Goal: Navigation & Orientation: Find specific page/section

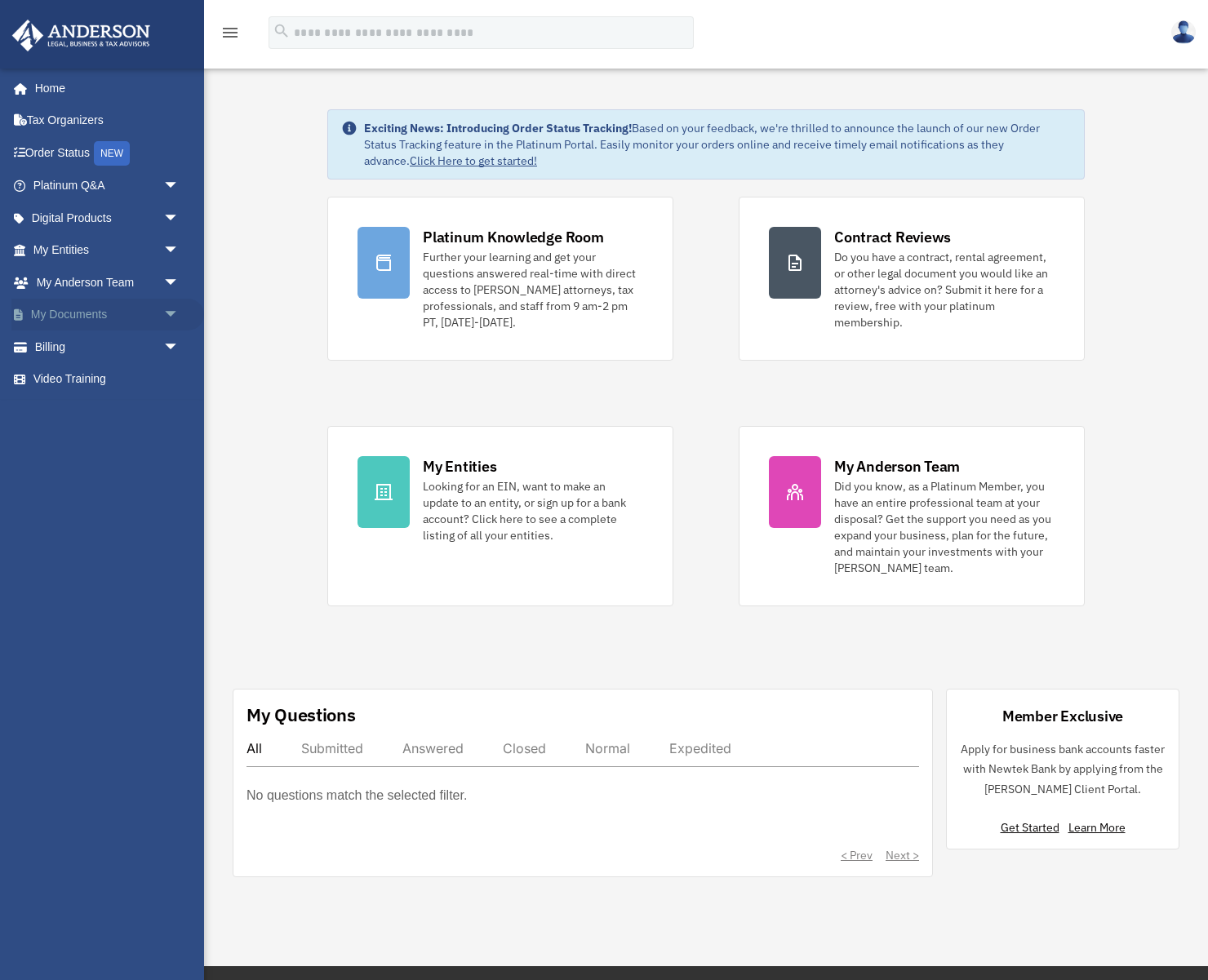
click at [168, 311] on span "arrow_drop_down" at bounding box center [180, 315] width 33 height 33
click at [63, 345] on link "Box" at bounding box center [114, 347] width 182 height 33
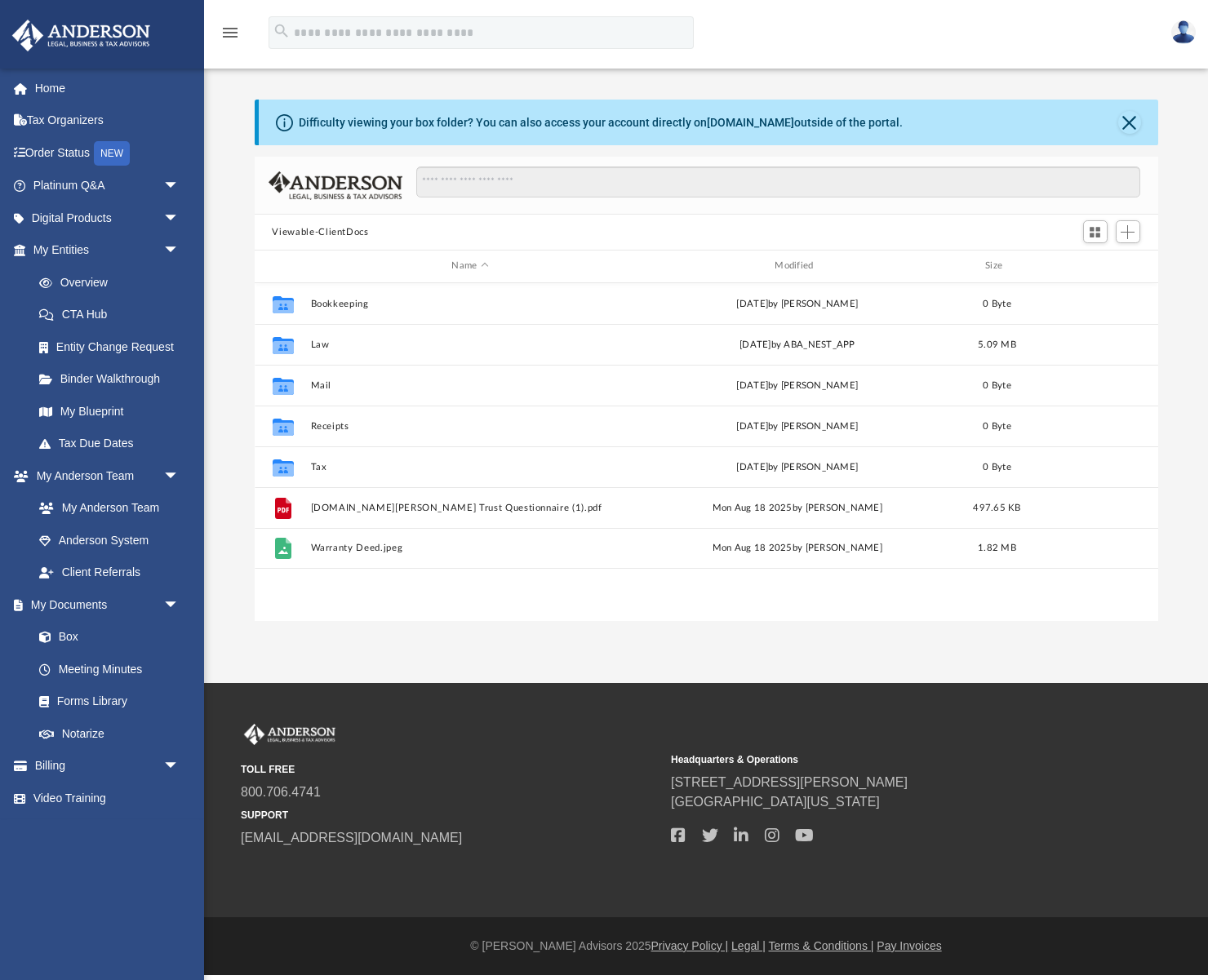
scroll to position [370, 903]
click at [126, 503] on link "My Anderson Team" at bounding box center [114, 508] width 182 height 33
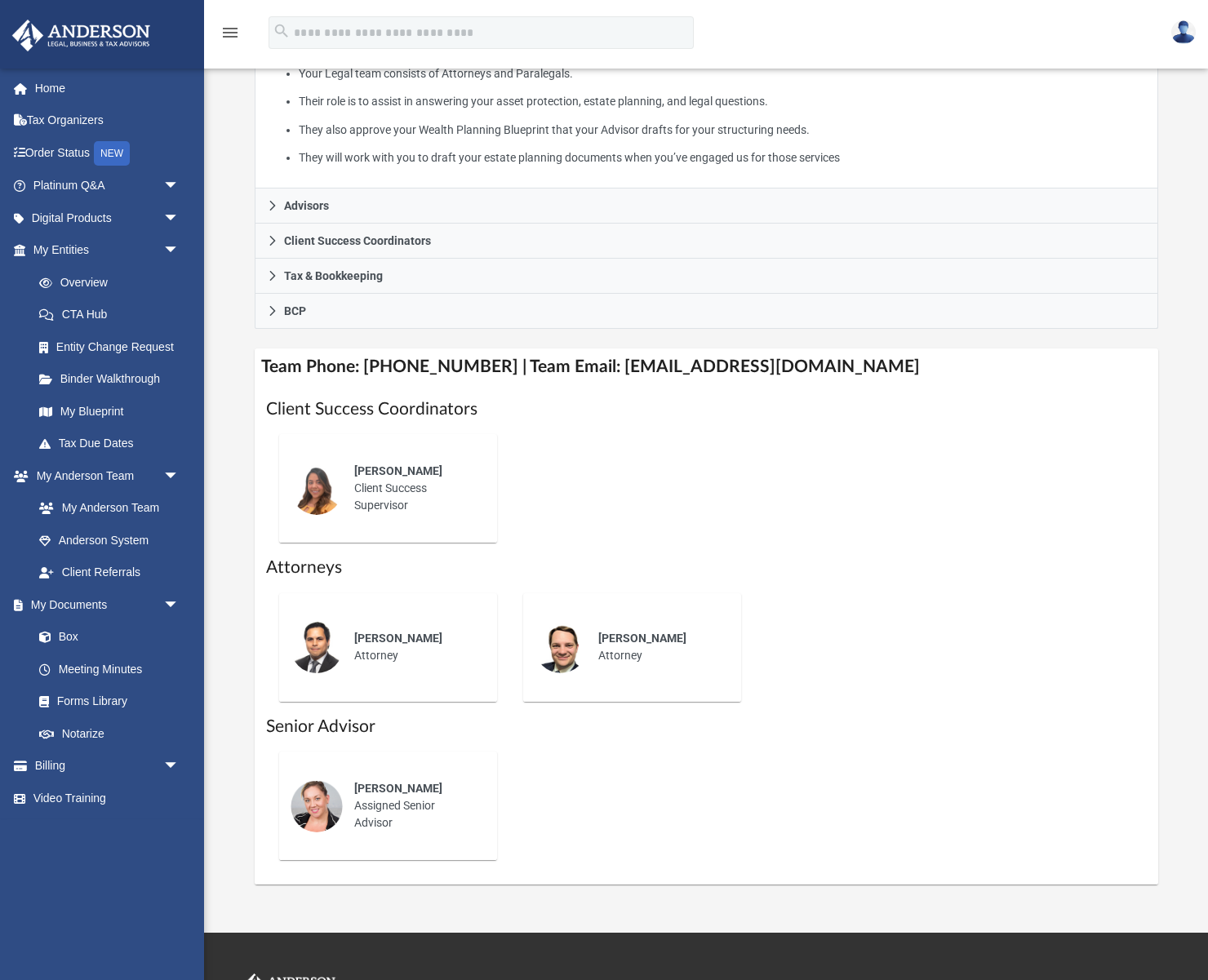
scroll to position [360, 0]
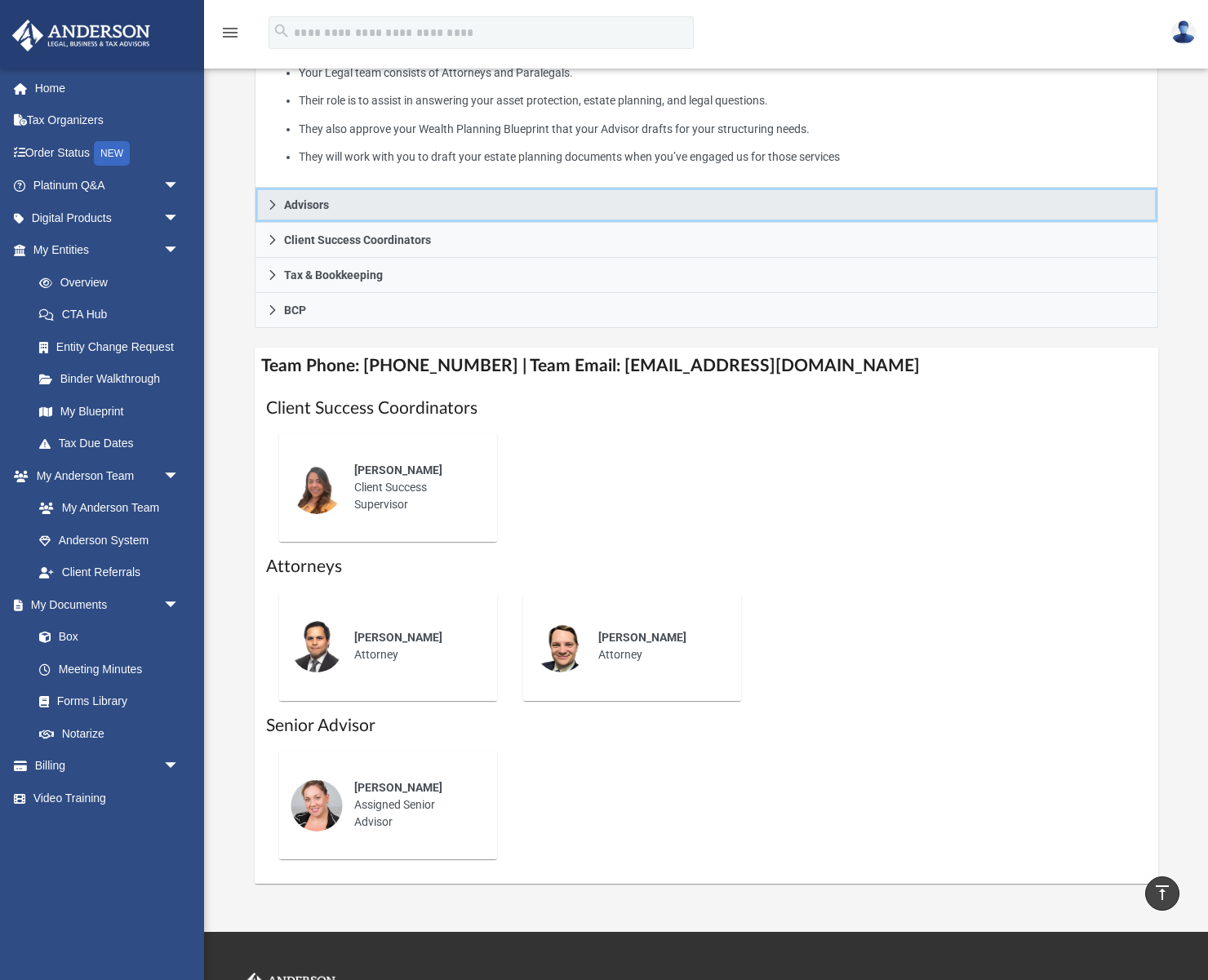
click at [553, 214] on link "Advisors" at bounding box center [706, 205] width 903 height 35
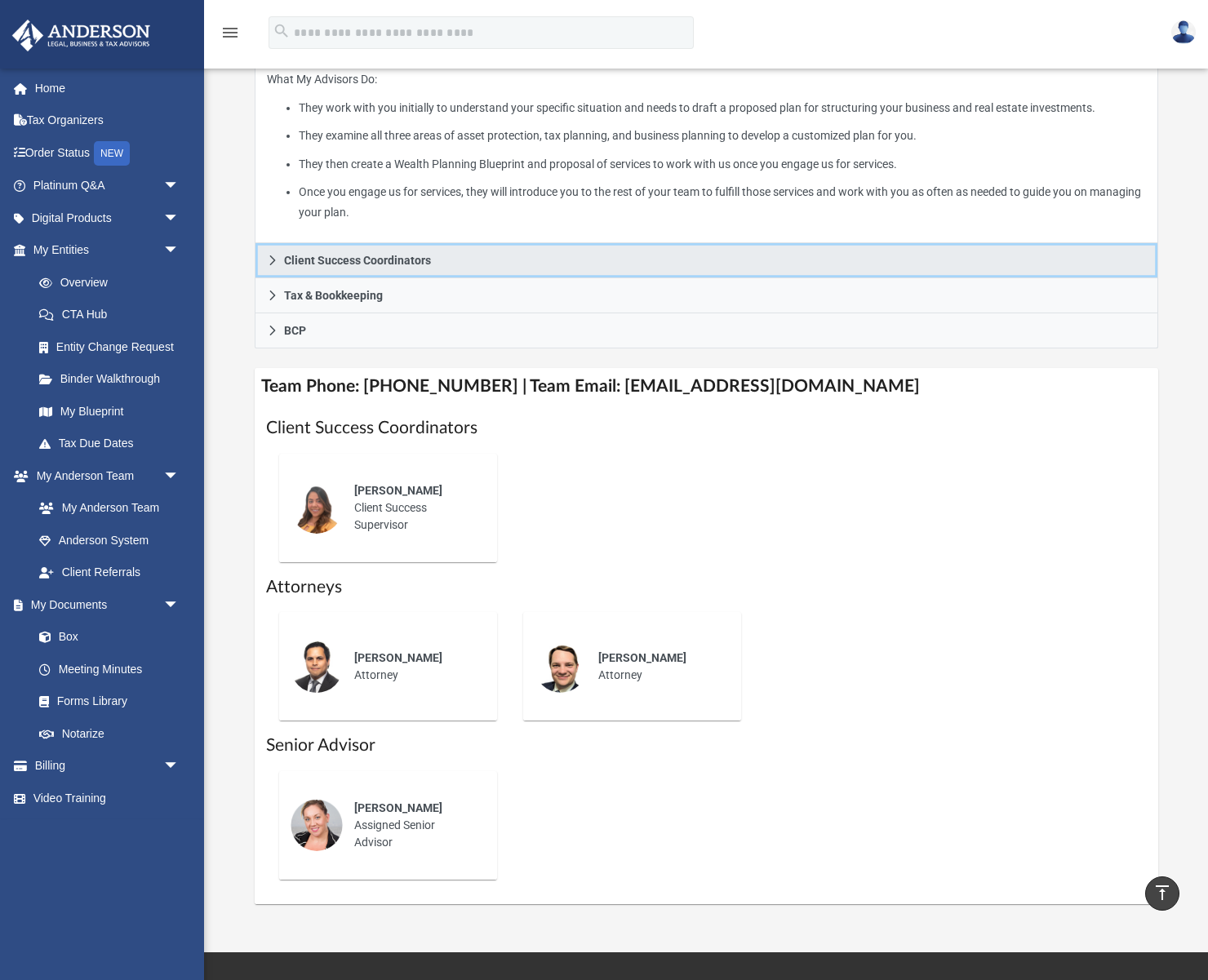
click at [553, 253] on link "Client Success Coordinators" at bounding box center [706, 260] width 903 height 35
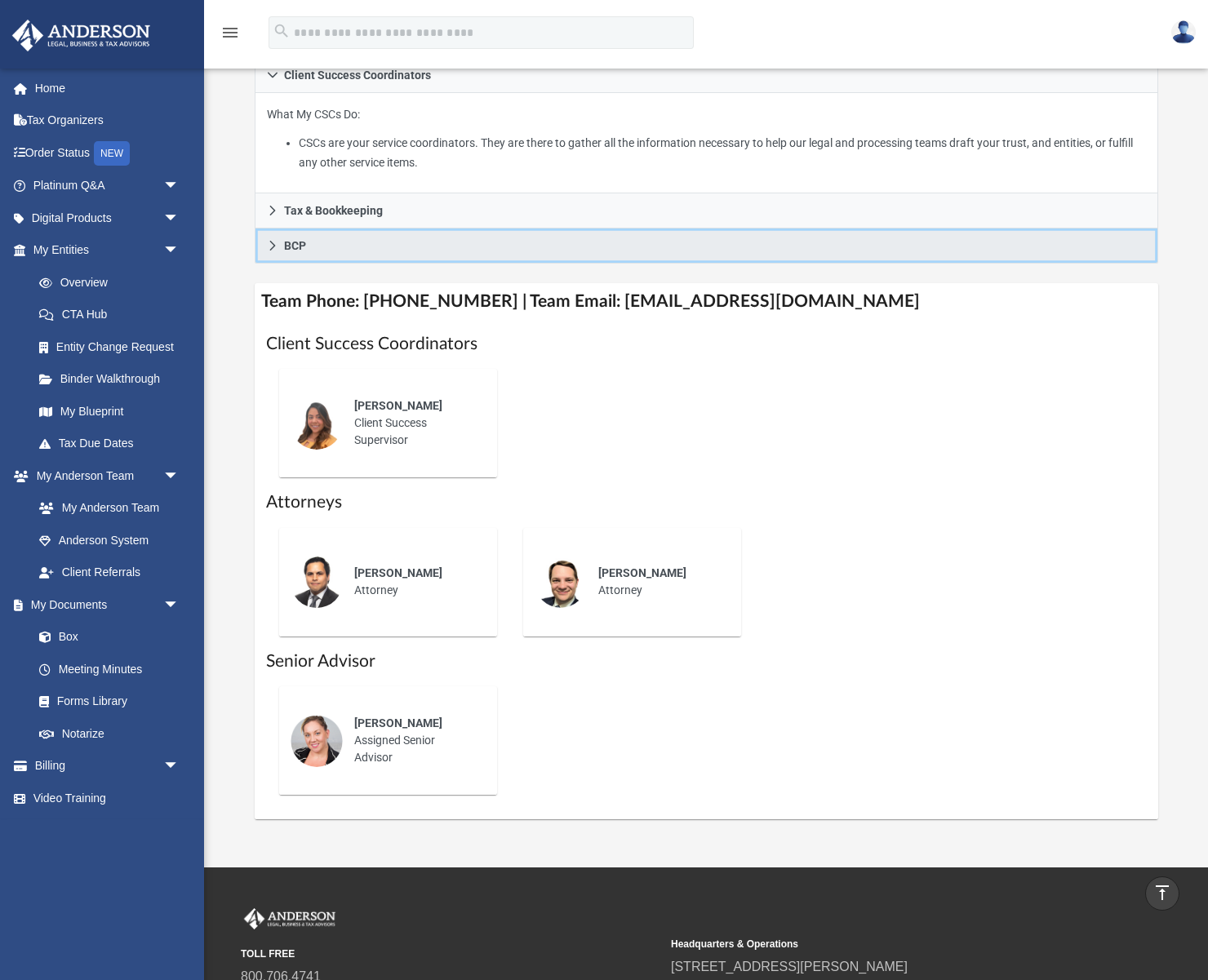
click at [545, 260] on link "BCP" at bounding box center [706, 246] width 903 height 35
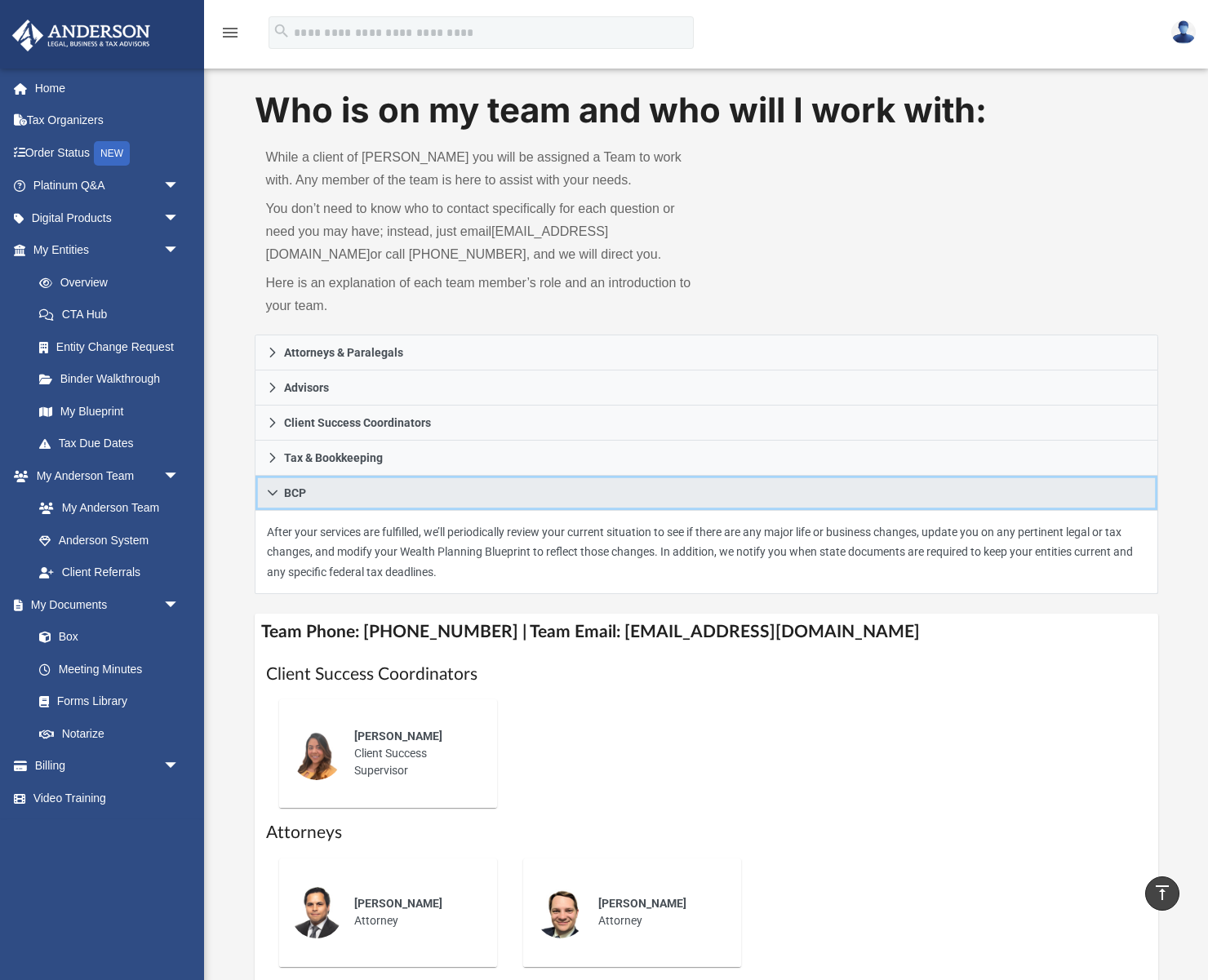
scroll to position [0, 0]
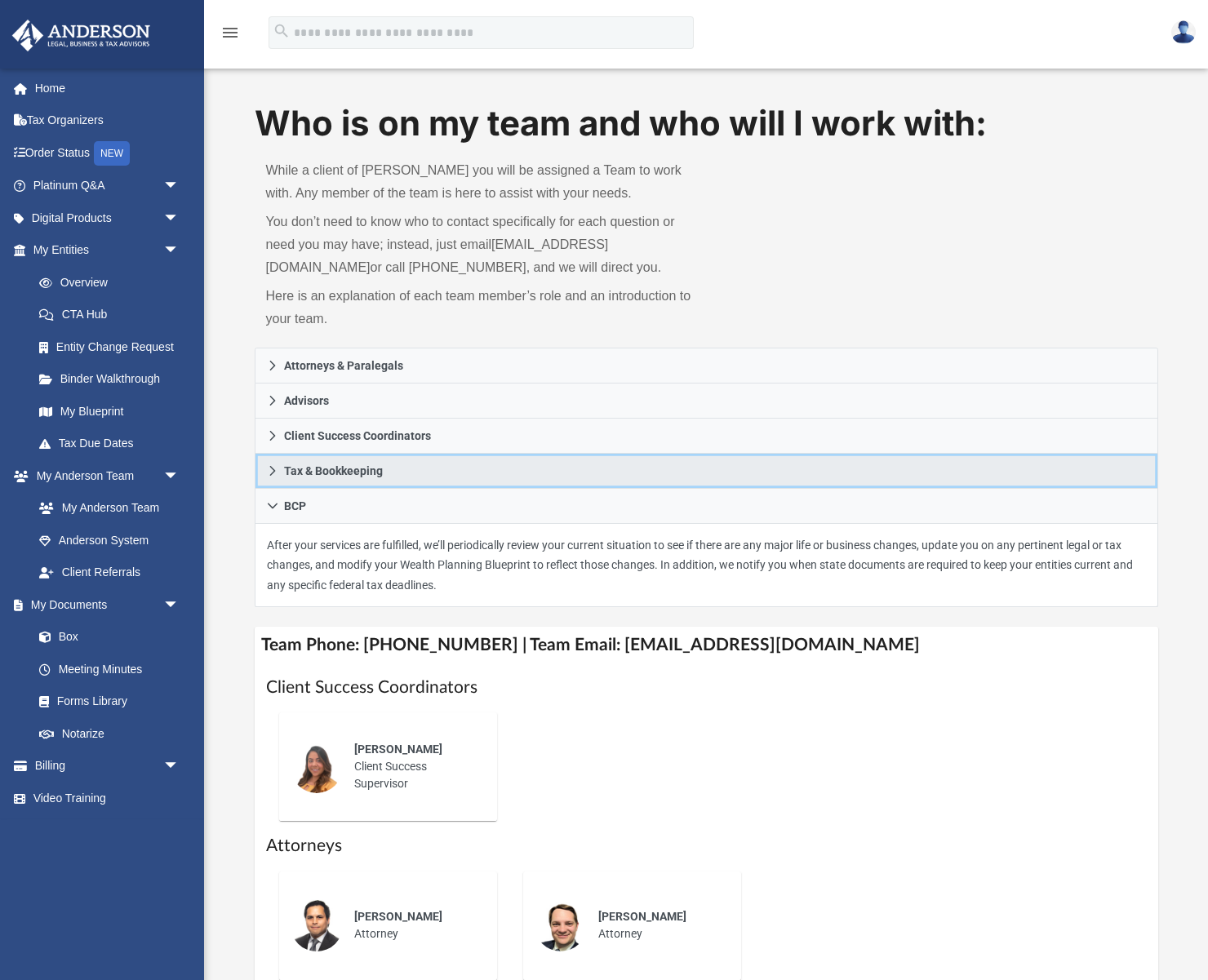
click at [271, 469] on icon at bounding box center [272, 470] width 12 height 12
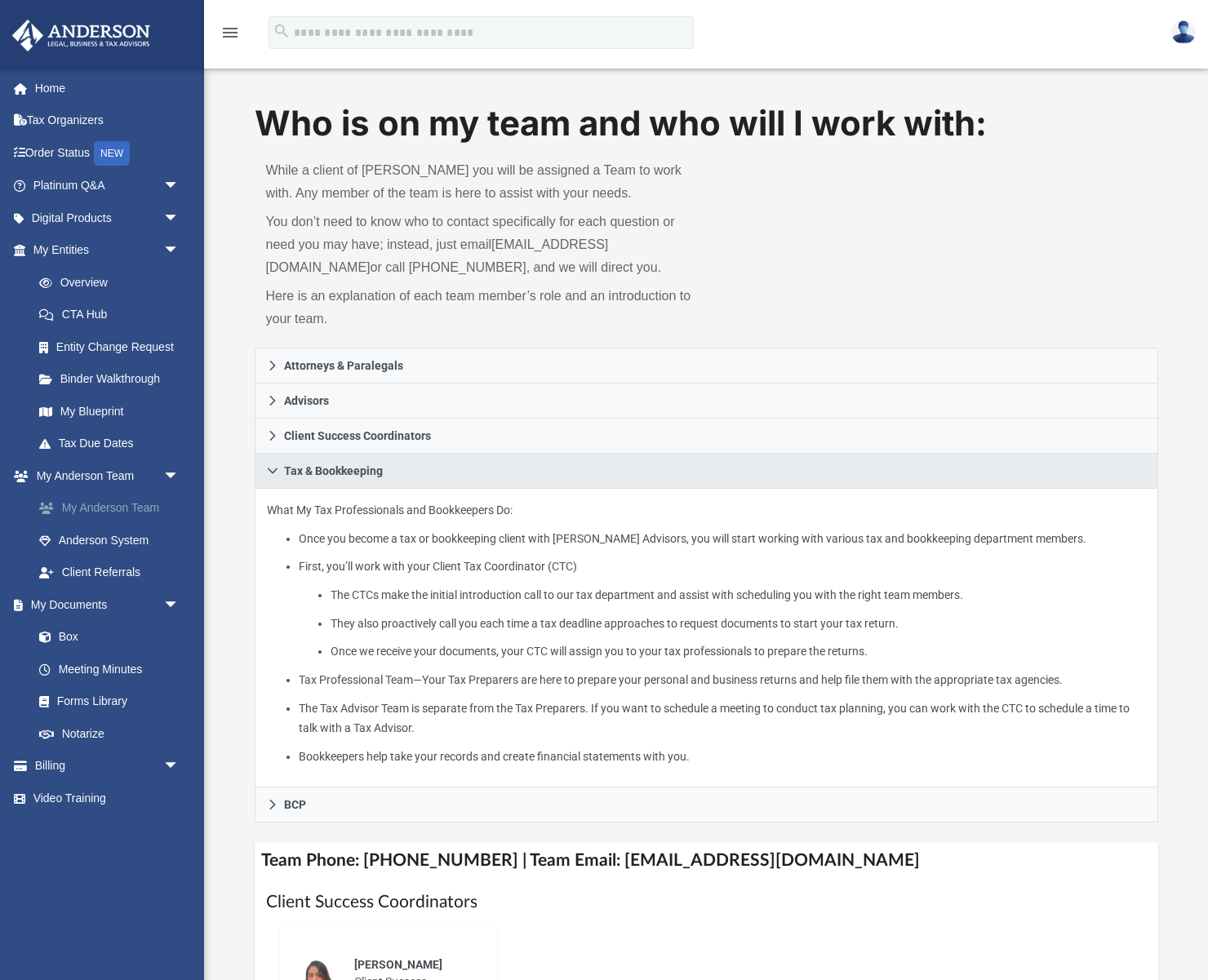
click at [136, 505] on link "My Anderson Team" at bounding box center [114, 508] width 182 height 33
click at [272, 466] on icon at bounding box center [272, 470] width 12 height 12
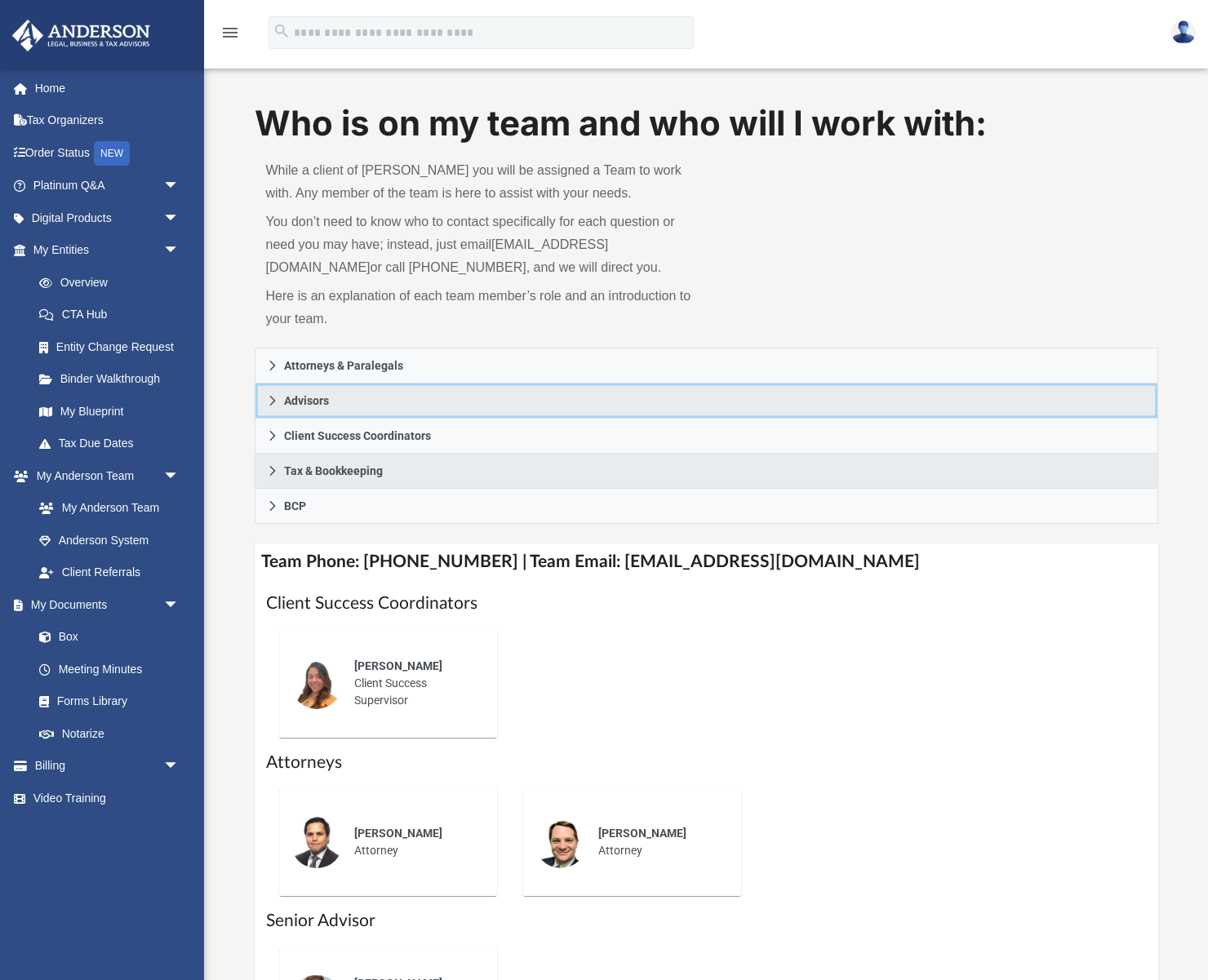
click at [272, 398] on icon at bounding box center [272, 401] width 5 height 10
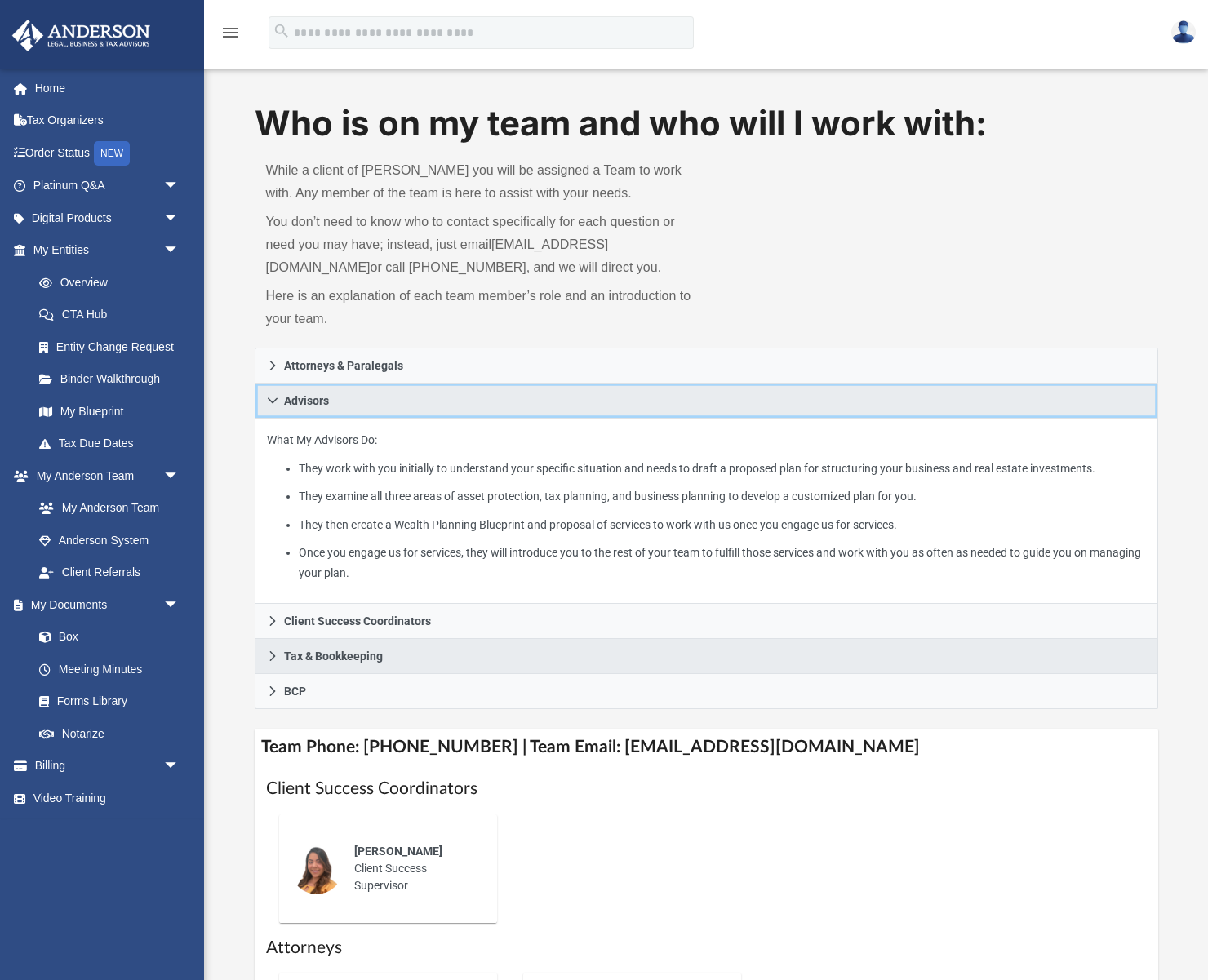
click at [272, 398] on icon at bounding box center [272, 401] width 12 height 12
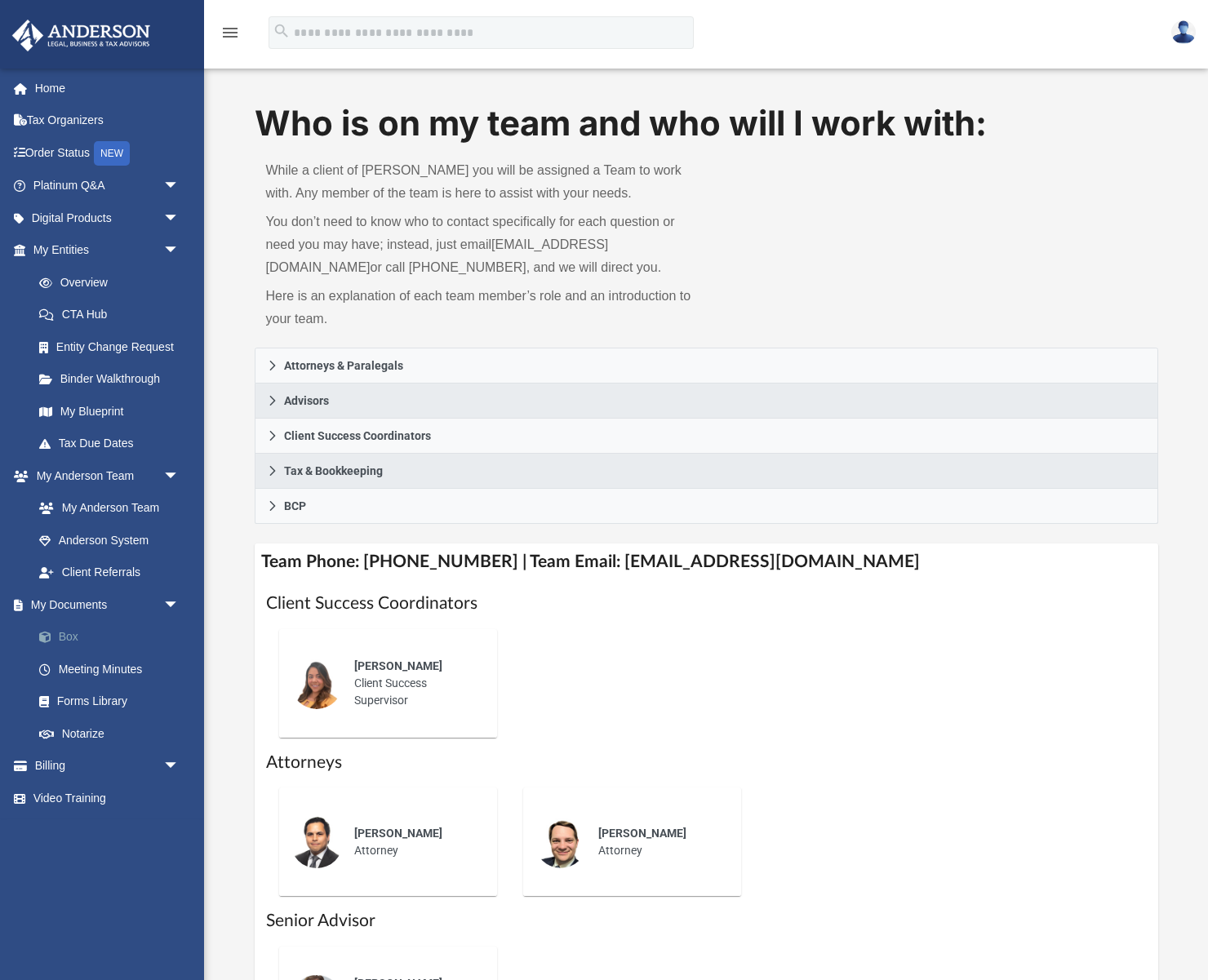
click at [63, 637] on link "Box" at bounding box center [114, 638] width 182 height 33
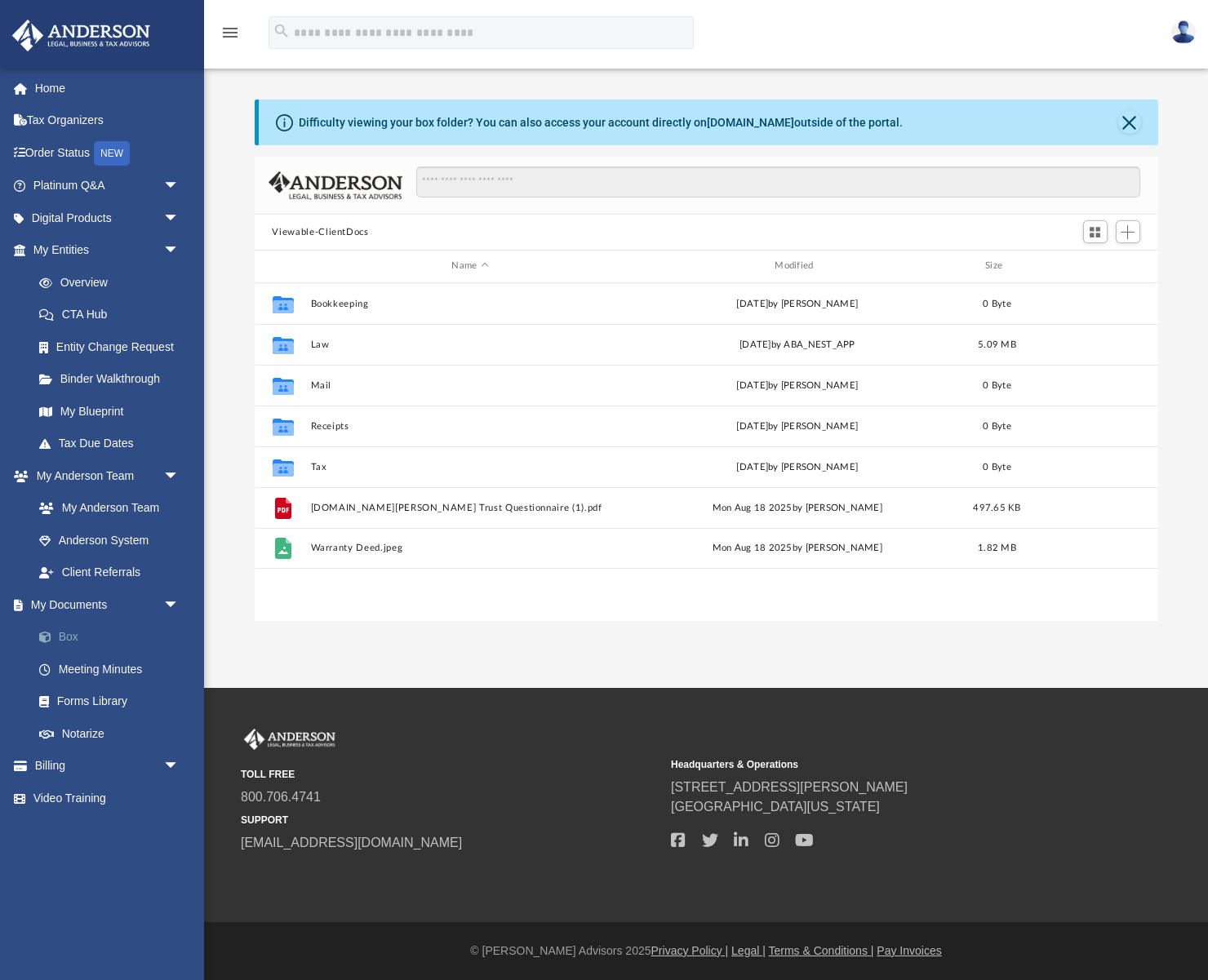
scroll to position [370, 903]
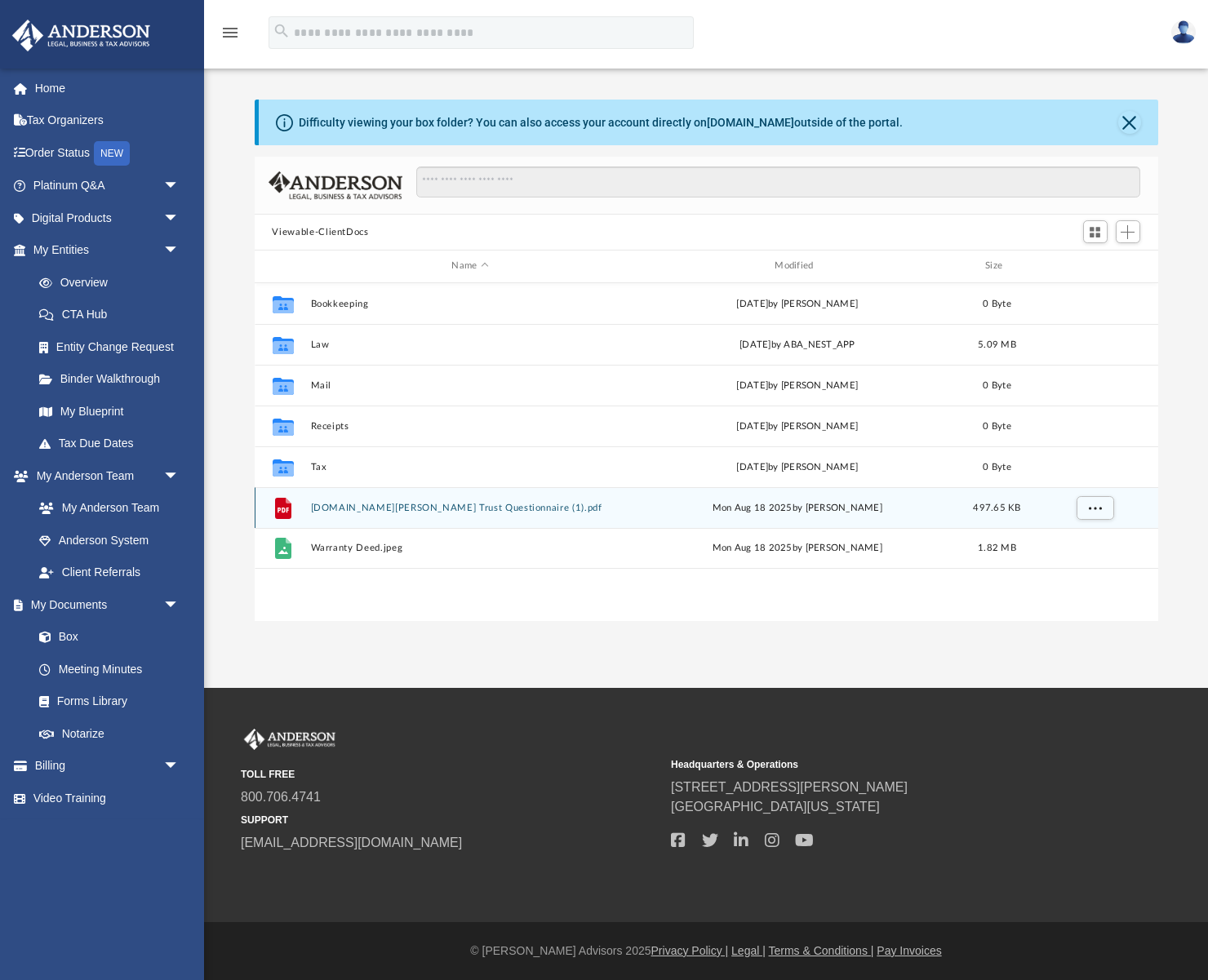
click at [436, 504] on button "[DOMAIN_NAME][PERSON_NAME] Trust Questionnaire (1).pdf" at bounding box center [470, 508] width 320 height 11
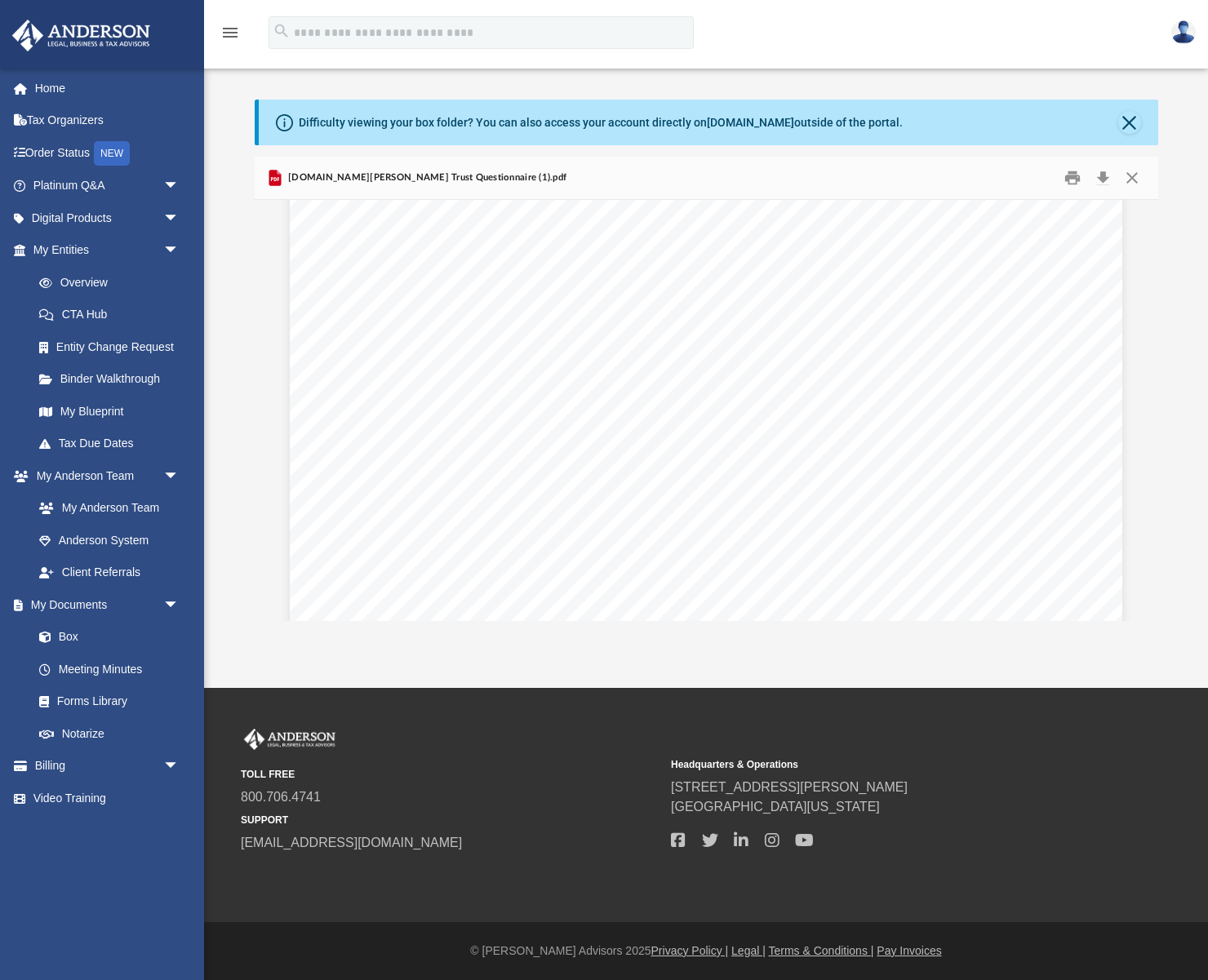
scroll to position [1669, 0]
click at [615, 477] on div "[PERSON_NAME] LEGAL, BUSINESS & TAX ADVISORS | 800.706.4741 | REV02.20190225 Li…" at bounding box center [705, 184] width 832 height 1077
click at [618, 396] on div "[PERSON_NAME] LEGAL, BUSINESS & TAX ADVISORS | 800.706.4741 | REV02.20190225 Li…" at bounding box center [705, 99] width 832 height 1077
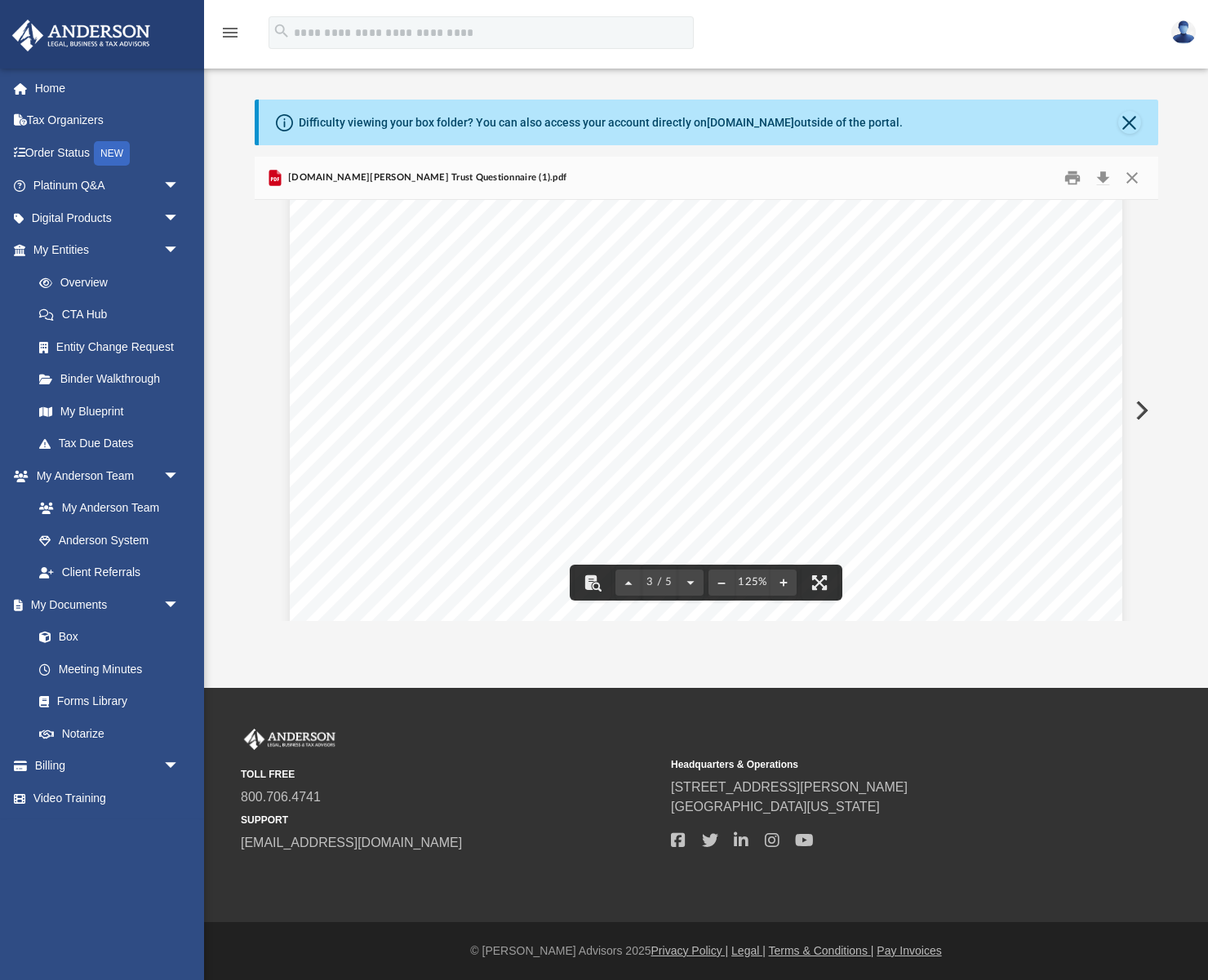
click at [629, 485] on div "[PERSON_NAME] LEGAL, BUSINESS & TAX ADVISORS | 800.706.4741 | REV02.20190225 Li…" at bounding box center [705, 244] width 832 height 1077
click at [71, 636] on link "Box" at bounding box center [114, 638] width 182 height 33
click at [79, 664] on link "Meeting Minutes" at bounding box center [114, 669] width 182 height 33
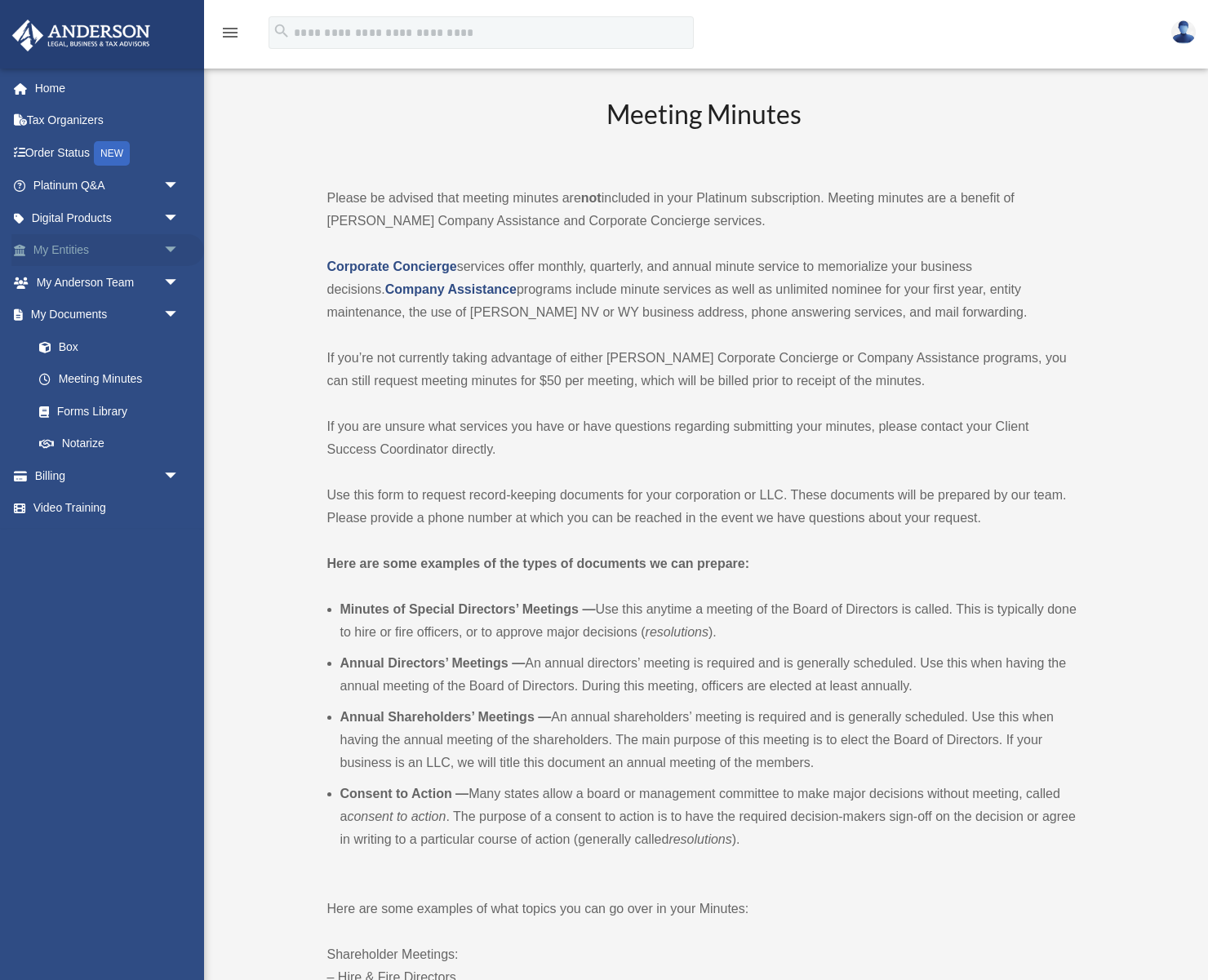
click at [96, 244] on link "My Entities arrow_drop_down" at bounding box center [107, 250] width 192 height 33
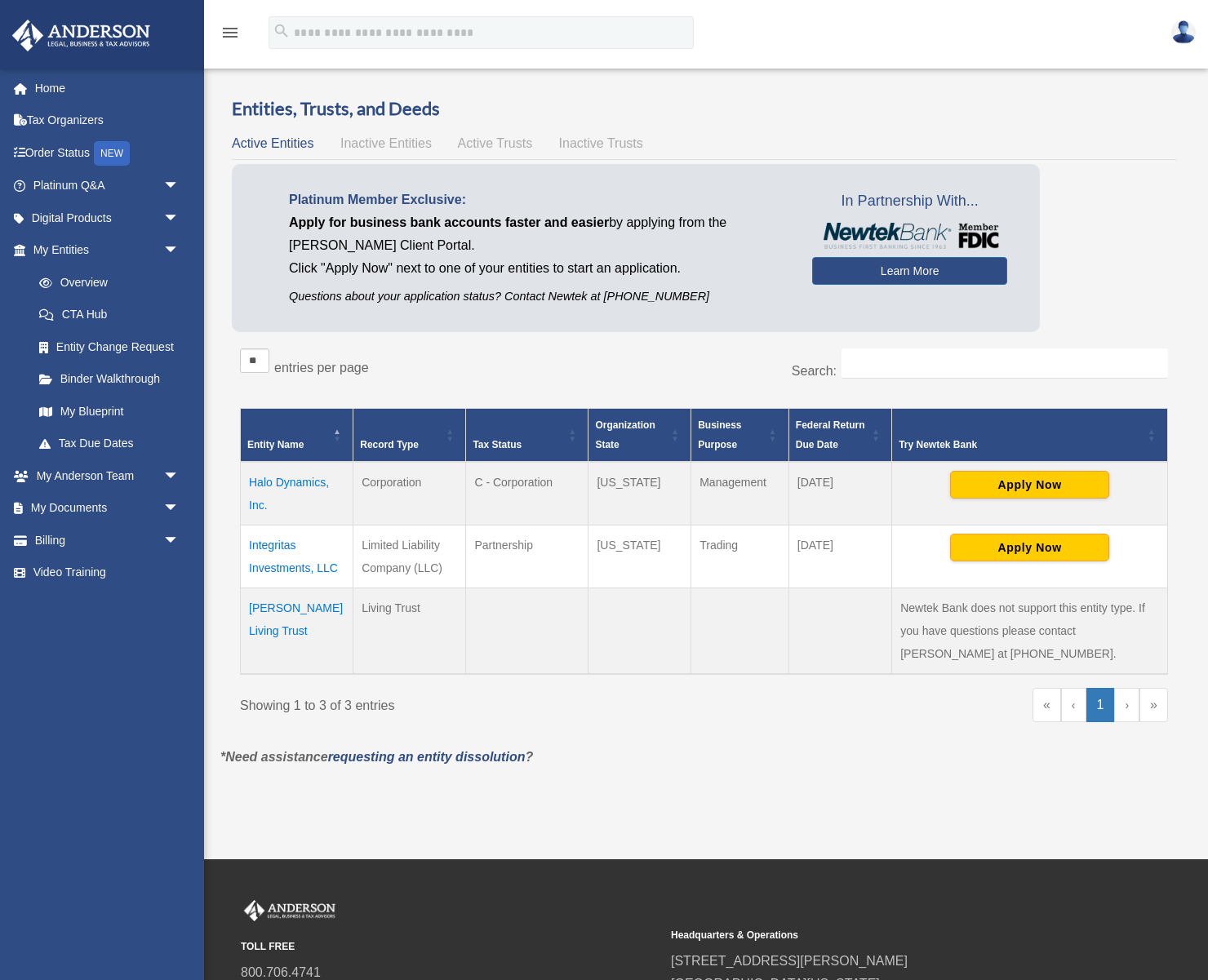
click at [1178, 28] on img at bounding box center [1183, 32] width 24 height 23
click at [906, 107] on link "Logout" at bounding box center [938, 108] width 164 height 33
